Goal: Transaction & Acquisition: Book appointment/travel/reservation

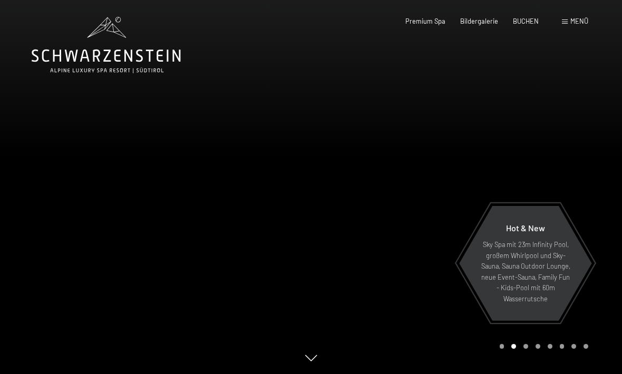
click at [577, 21] on span "Menü" at bounding box center [580, 21] width 18 height 8
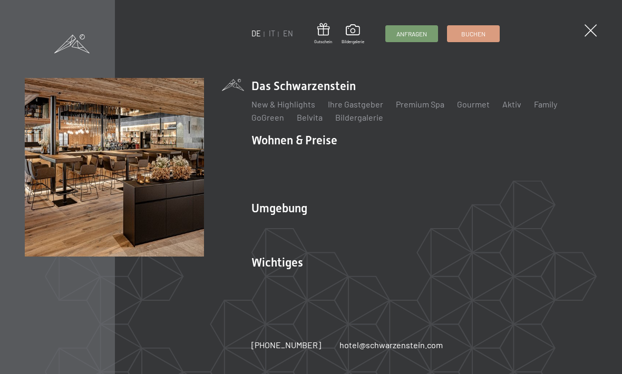
click at [479, 40] on link "Buchen" at bounding box center [474, 34] width 52 height 16
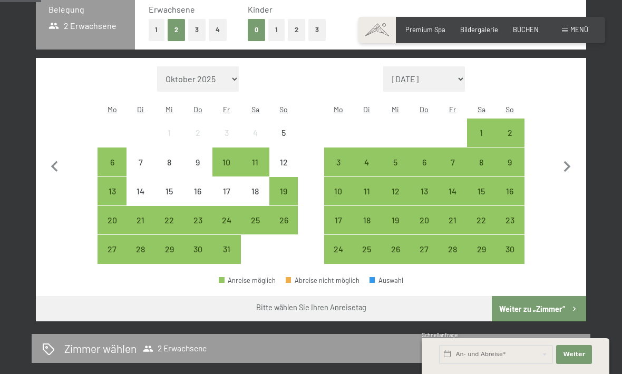
scroll to position [234, 0]
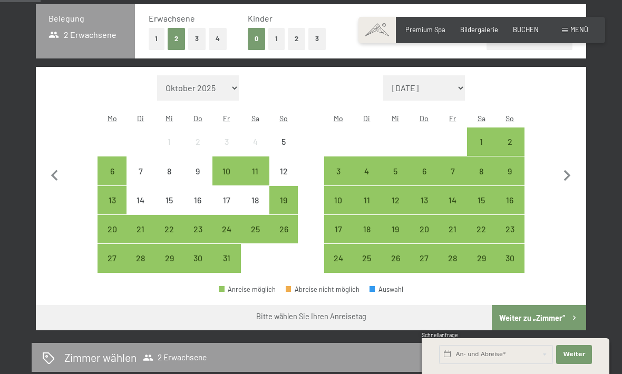
click at [424, 196] on div "13" at bounding box center [424, 209] width 26 height 26
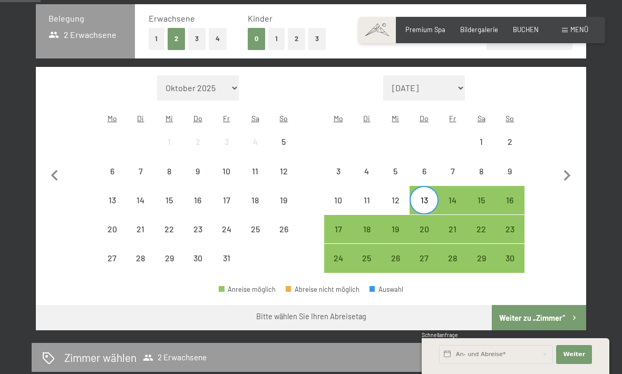
click at [507, 196] on div "16" at bounding box center [510, 209] width 26 height 26
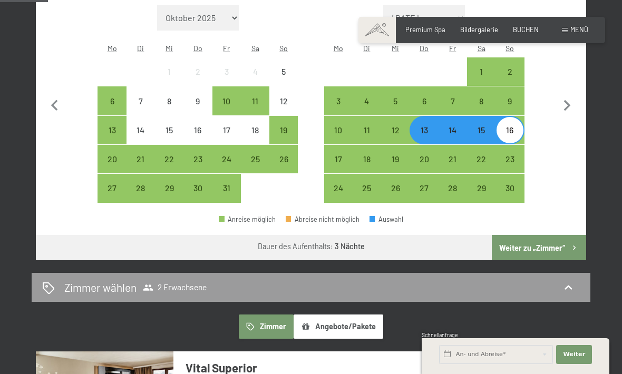
click at [536, 239] on button "Weiter zu „Zimmer“" at bounding box center [539, 247] width 94 height 25
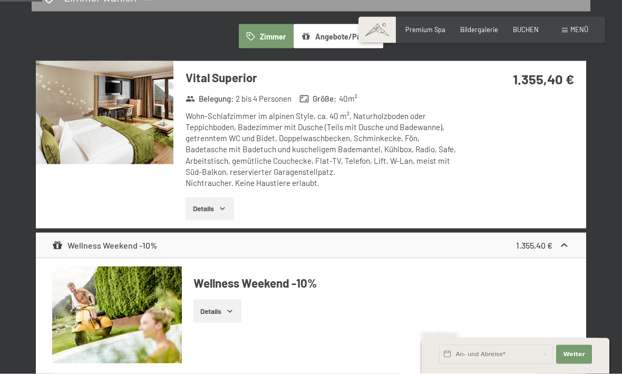
scroll to position [262, 0]
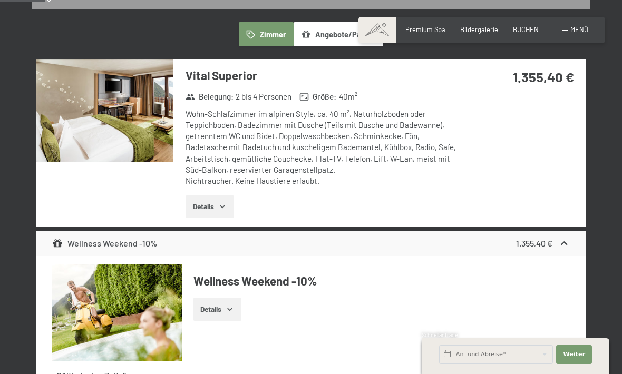
click at [225, 305] on button "Details" at bounding box center [218, 309] width 48 height 23
click at [227, 309] on icon "button" at bounding box center [230, 309] width 8 height 8
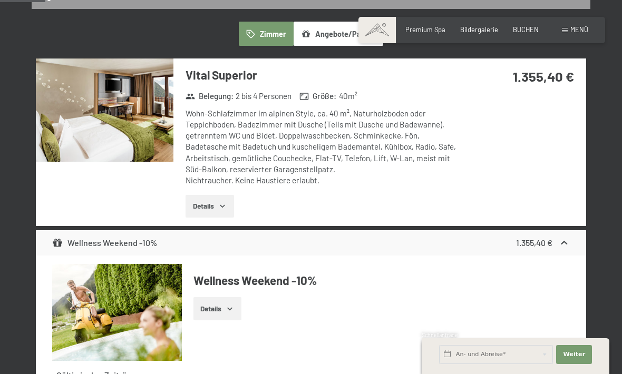
click at [232, 202] on button "Details" at bounding box center [210, 206] width 48 height 23
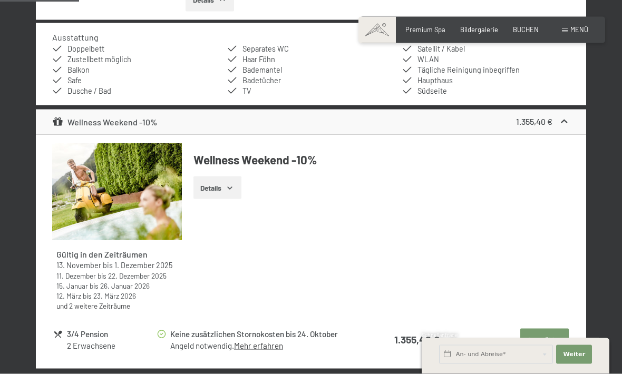
click at [541, 335] on button "Auswählen" at bounding box center [545, 340] width 49 height 23
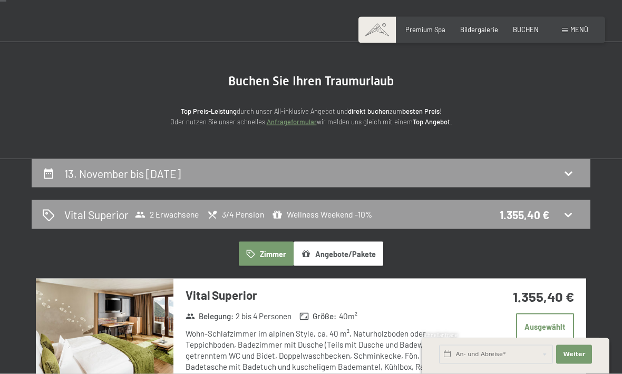
scroll to position [0, 0]
